Goal: Information Seeking & Learning: Understand process/instructions

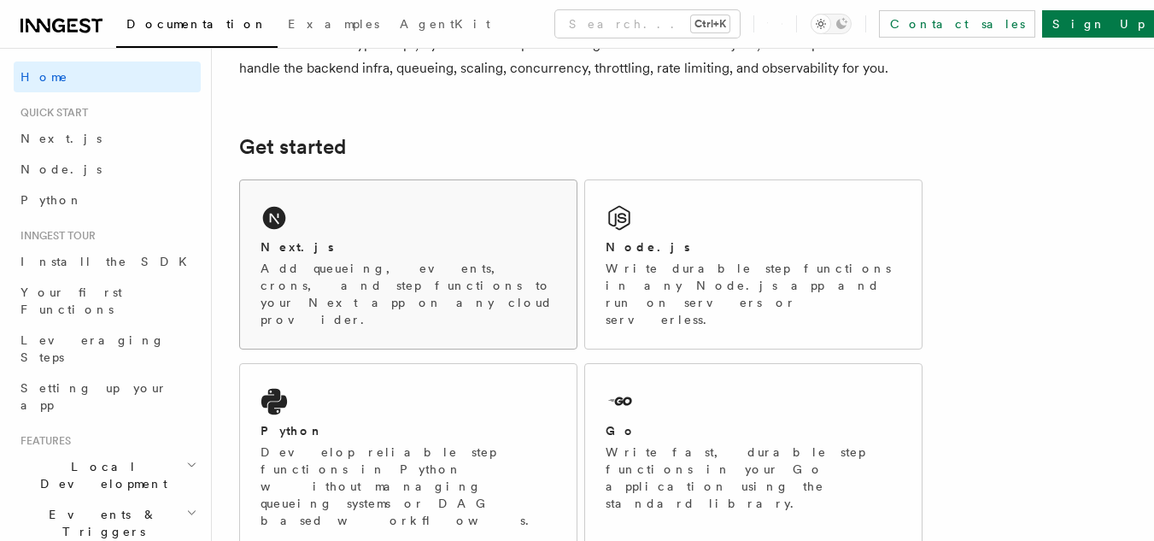
scroll to position [228, 0]
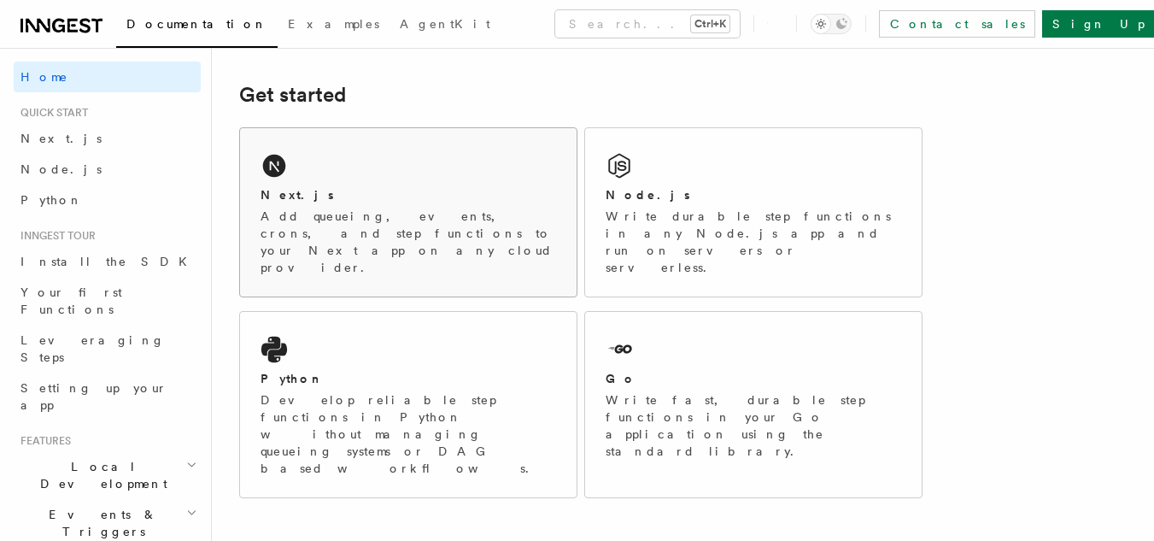
click at [306, 183] on div "Next.js Add queueing, events, crons, and step functions to your Next app on any…" at bounding box center [408, 212] width 337 height 168
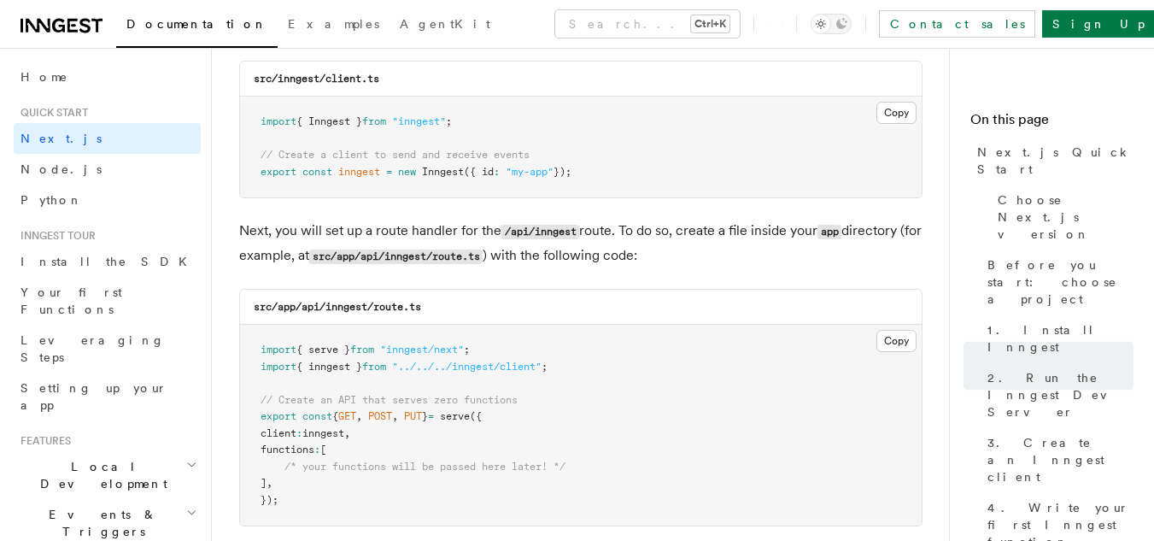
scroll to position [2278, 0]
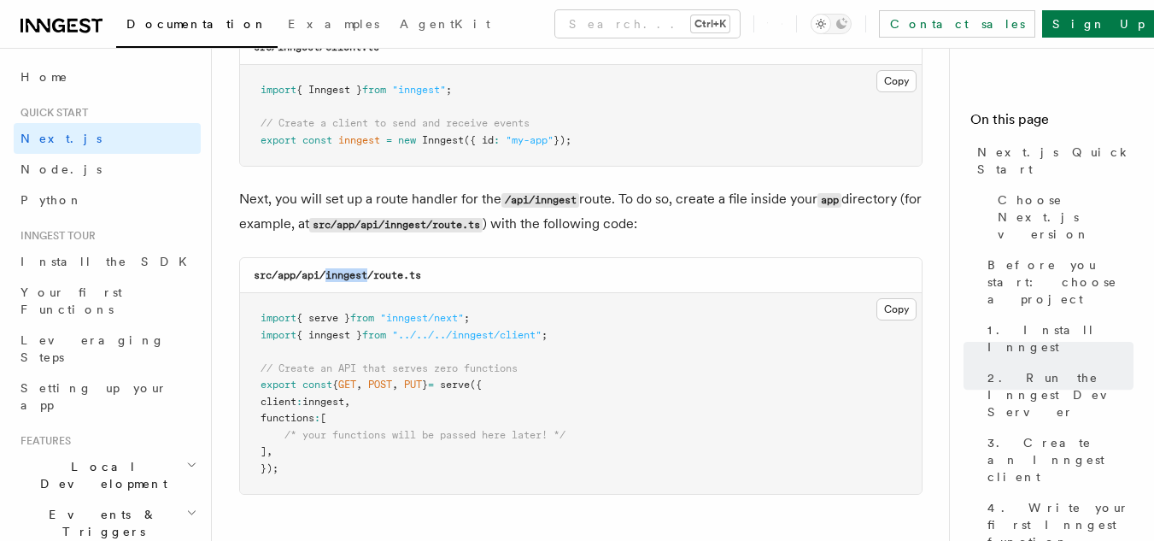
drag, startPoint x: 325, startPoint y: 276, endPoint x: 368, endPoint y: 273, distance: 42.8
click at [368, 273] on code "src/app/api/inngest/route.ts" at bounding box center [337, 275] width 167 height 12
copy code "inngest"
click at [447, 281] on div "src/app/api/inngest/route.ts" at bounding box center [581, 275] width 682 height 35
click at [883, 79] on button "Copy Copied" at bounding box center [896, 81] width 40 height 22
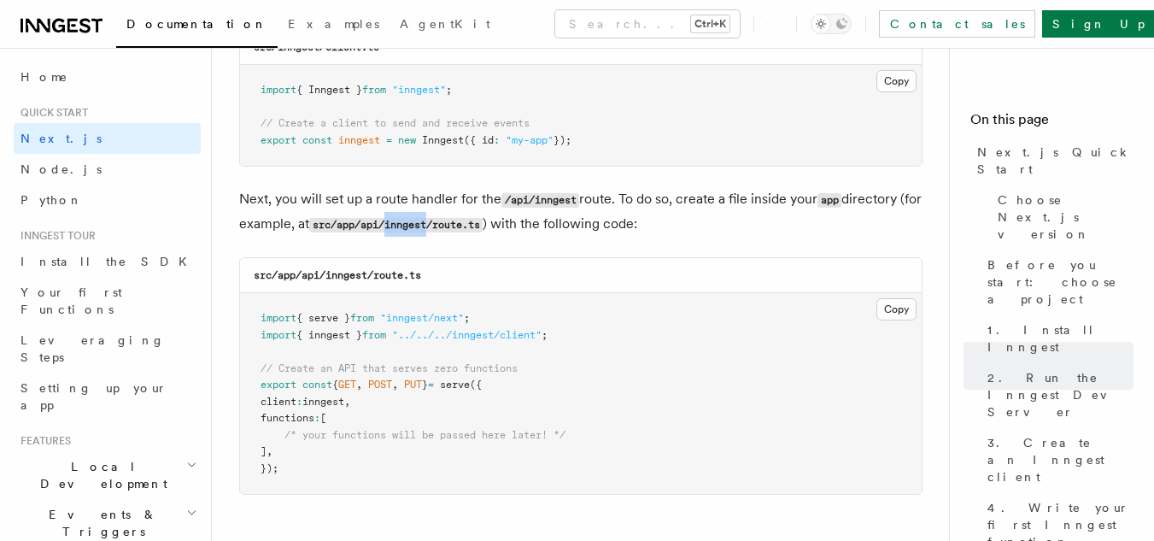
drag, startPoint x: 413, startPoint y: 222, endPoint x: 456, endPoint y: 224, distance: 42.7
click at [456, 224] on code "src/app/api/inngest/route.ts" at bounding box center [395, 225] width 173 height 15
copy code "inngest"
click at [434, 219] on code "src/app/api/inngest/route.ts" at bounding box center [395, 225] width 173 height 15
click at [898, 302] on button "Copy Copied" at bounding box center [896, 309] width 40 height 22
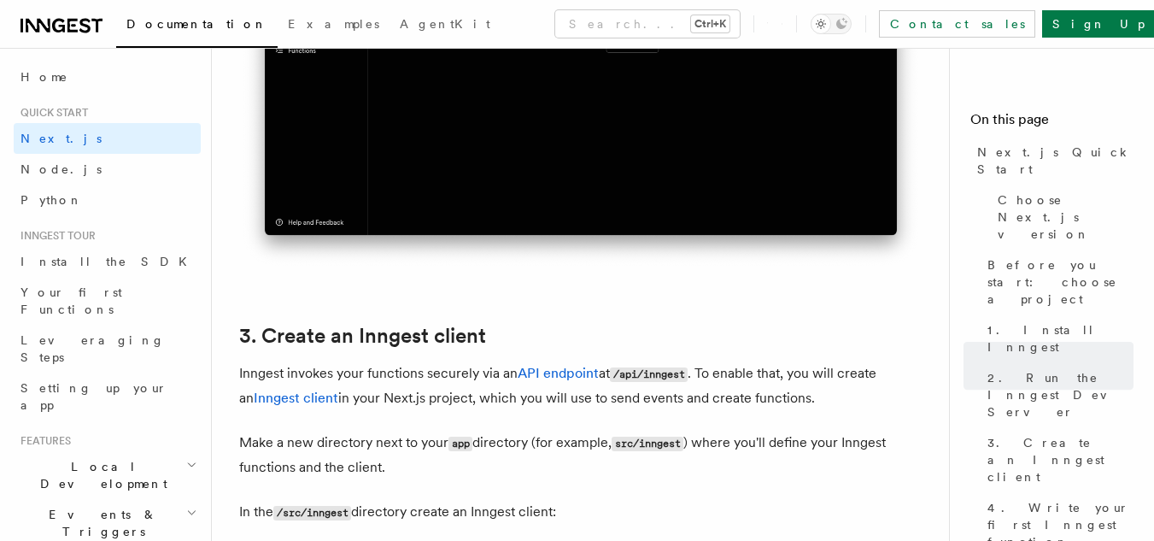
scroll to position [1595, 0]
